Goal: Navigation & Orientation: Find specific page/section

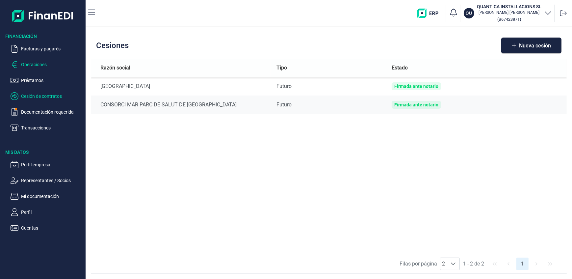
click at [32, 63] on p "Operaciones" at bounding box center [52, 65] width 62 height 8
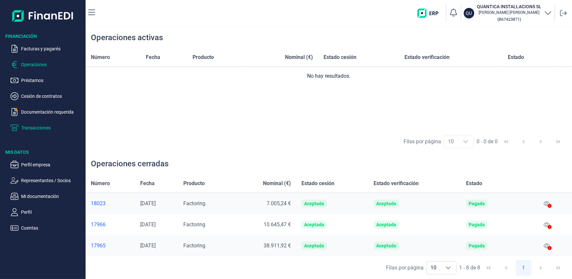
click at [39, 130] on p "Transacciones" at bounding box center [52, 128] width 62 height 8
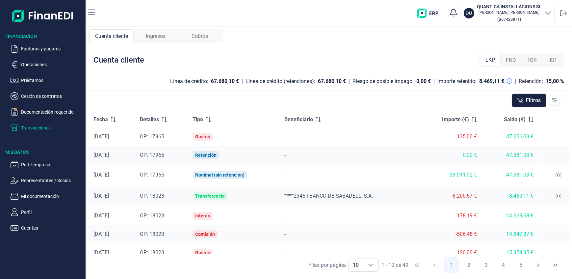
scroll to position [67, 0]
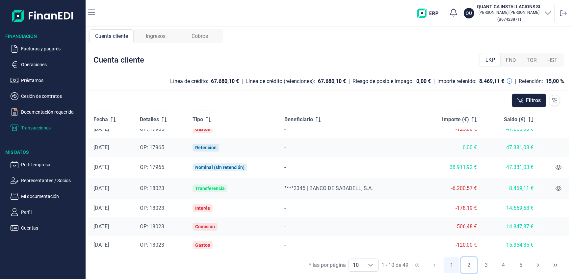
click at [468, 265] on button "2" at bounding box center [469, 265] width 16 height 16
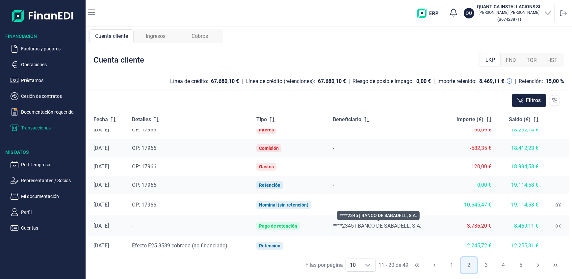
scroll to position [69, 0]
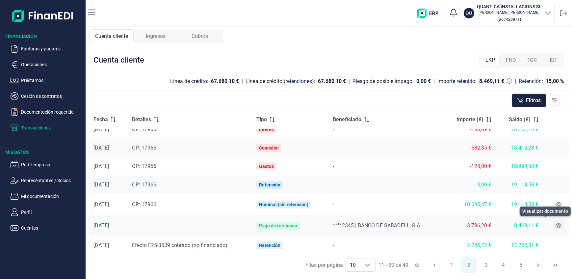
click at [556, 224] on icon at bounding box center [558, 225] width 6 height 5
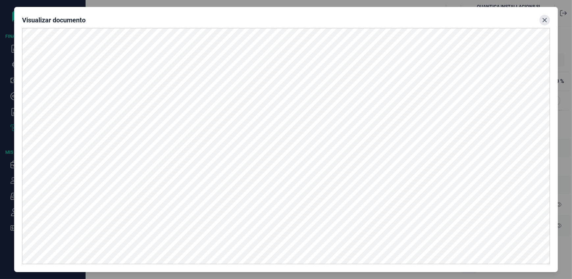
click at [543, 18] on icon "Close" at bounding box center [544, 19] width 5 height 5
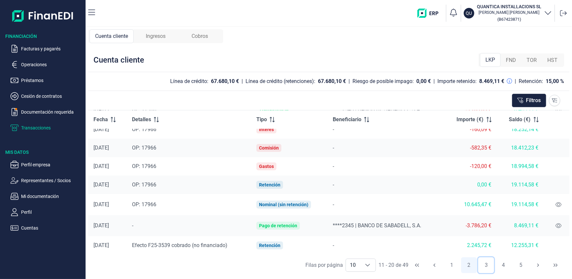
click at [486, 264] on button "3" at bounding box center [486, 265] width 16 height 16
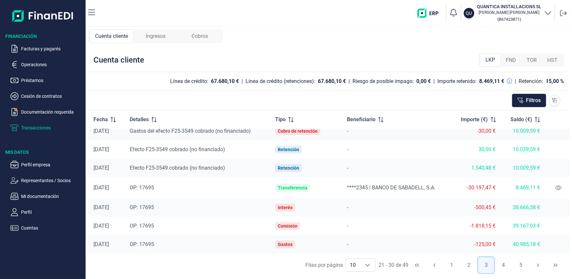
scroll to position [0, 0]
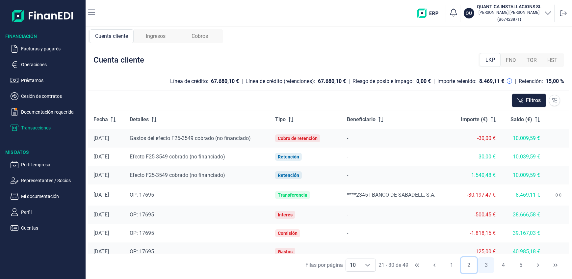
click at [470, 265] on button "2" at bounding box center [469, 265] width 16 height 16
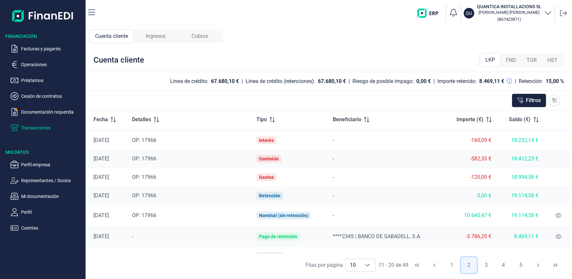
scroll to position [69, 0]
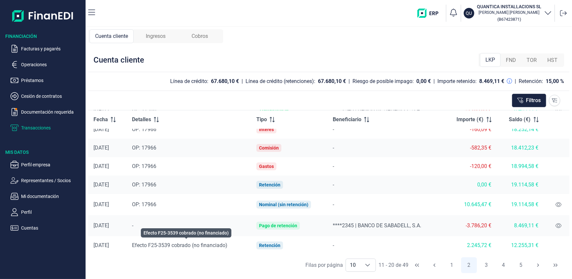
click at [162, 244] on span "Efecto F25-3539 cobrado (no financiado)" at bounding box center [179, 245] width 95 height 6
click at [487, 264] on button "3" at bounding box center [486, 265] width 16 height 16
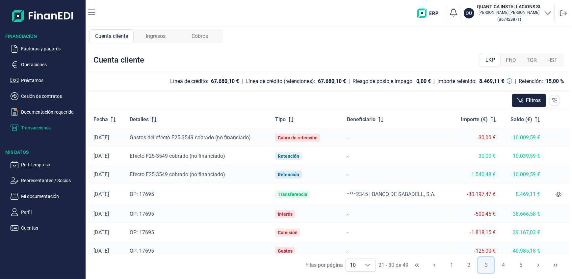
scroll to position [0, 0]
